Goal: Navigation & Orientation: Find specific page/section

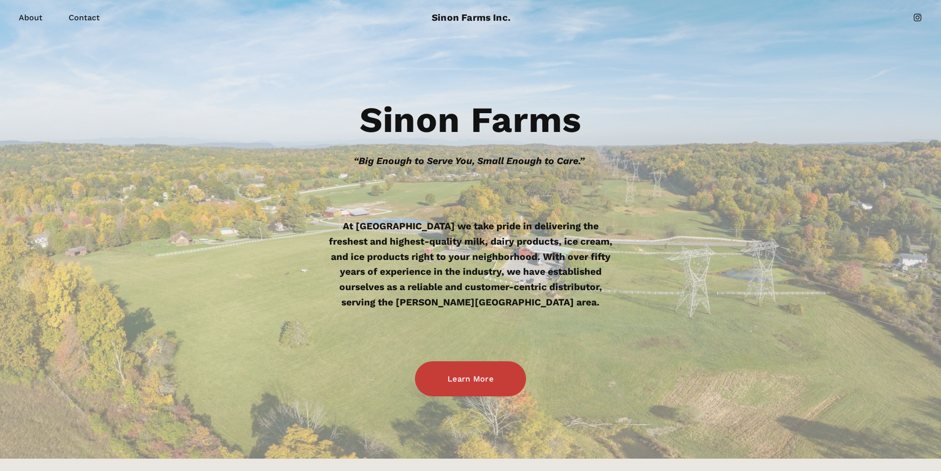
click at [479, 383] on link "Learn More" at bounding box center [470, 378] width 111 height 35
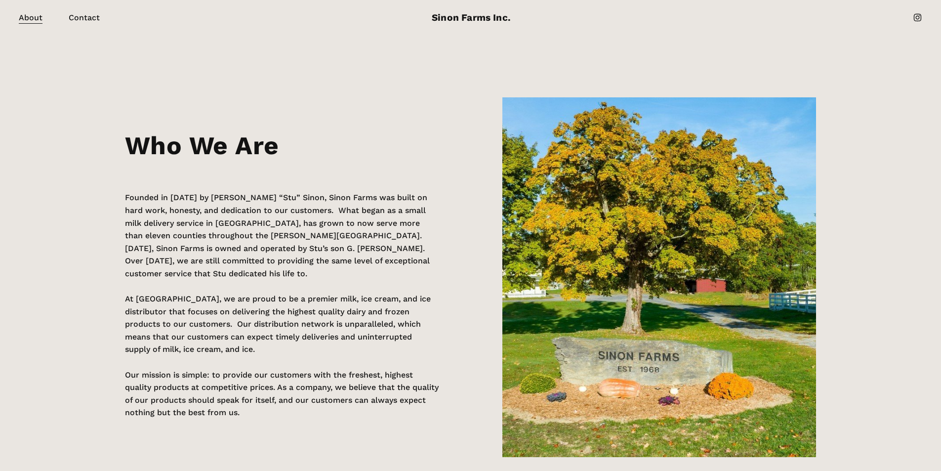
click at [501, 16] on link "Sinon Farms Inc." at bounding box center [471, 17] width 79 height 11
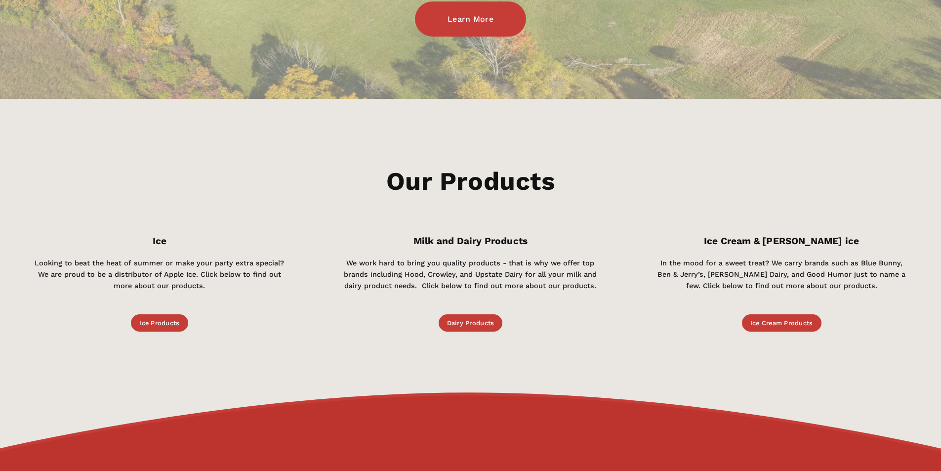
scroll to position [359, 0]
click at [474, 327] on link "Dairy Products" at bounding box center [471, 323] width 64 height 17
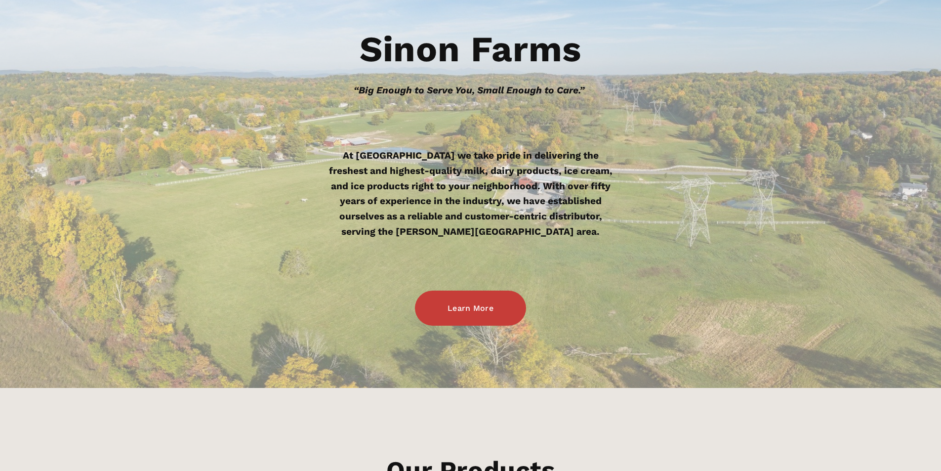
scroll to position [71, 0]
